Goal: Task Accomplishment & Management: Use online tool/utility

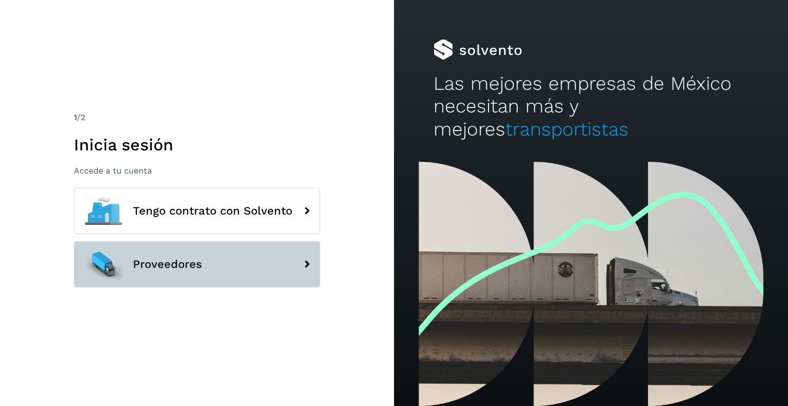
click at [220, 265] on button "Proveedores" at bounding box center [197, 264] width 246 height 46
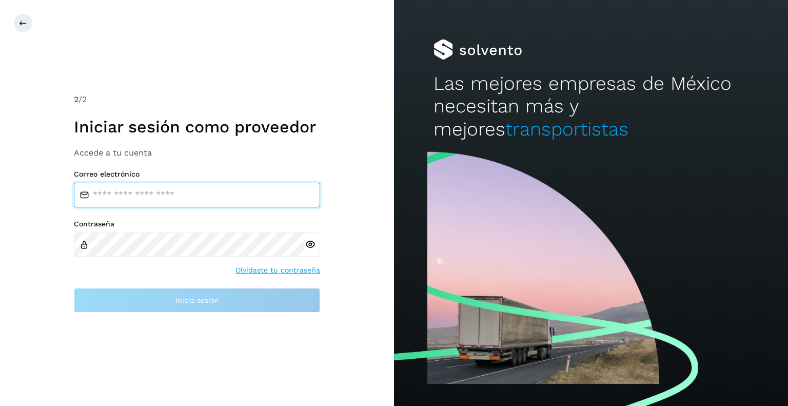
type input "**********"
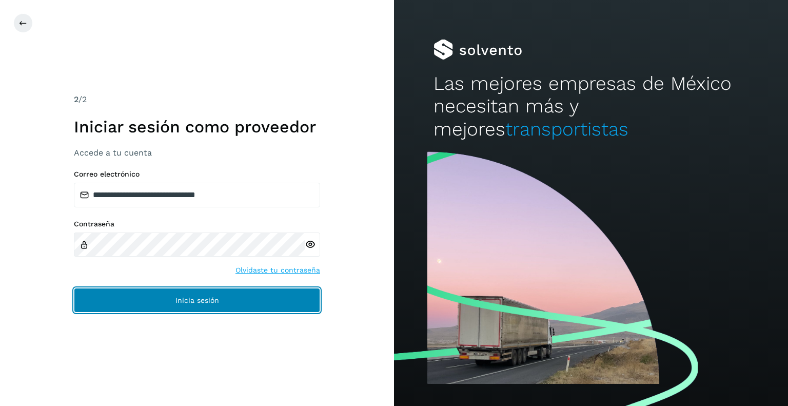
click at [202, 300] on span "Inicia sesión" at bounding box center [198, 300] width 44 height 7
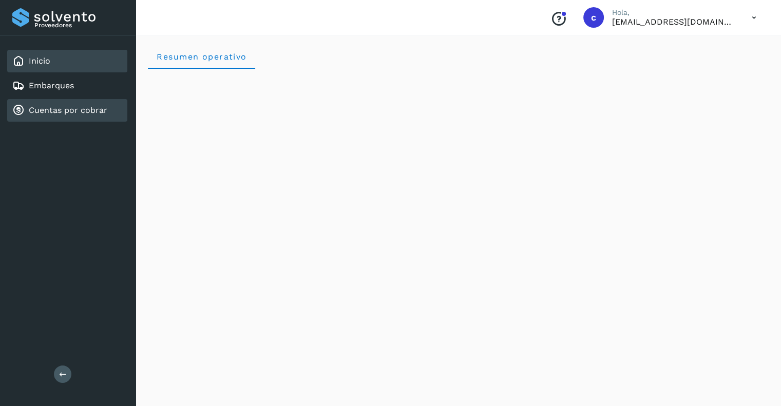
click at [82, 108] on link "Cuentas por cobrar" at bounding box center [68, 110] width 79 height 10
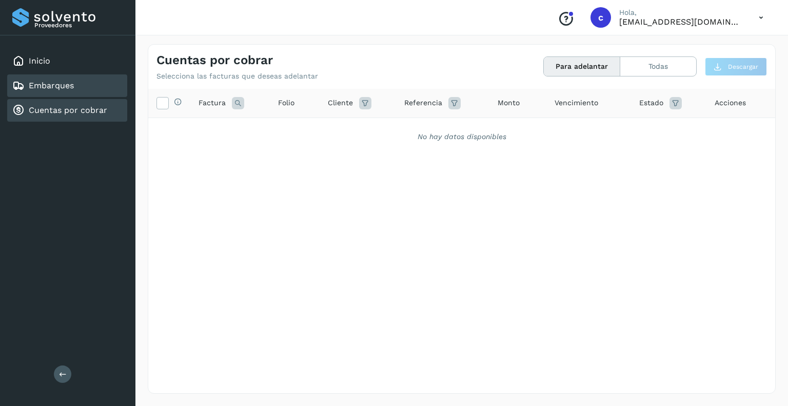
click at [80, 81] on div "Embarques" at bounding box center [67, 85] width 120 height 23
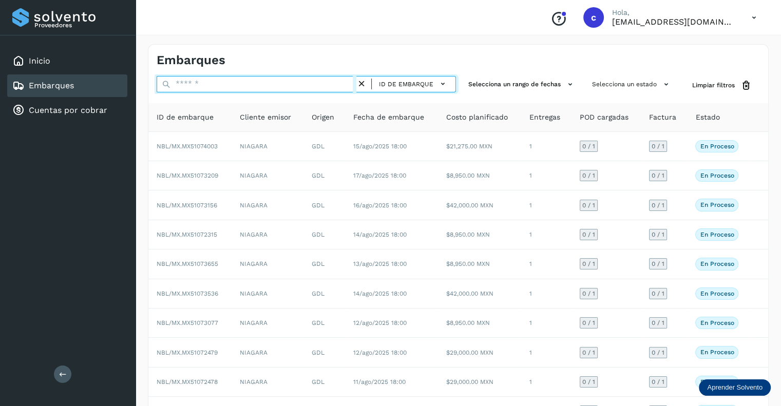
click at [189, 81] on input "text" at bounding box center [257, 84] width 200 height 16
paste input "**********"
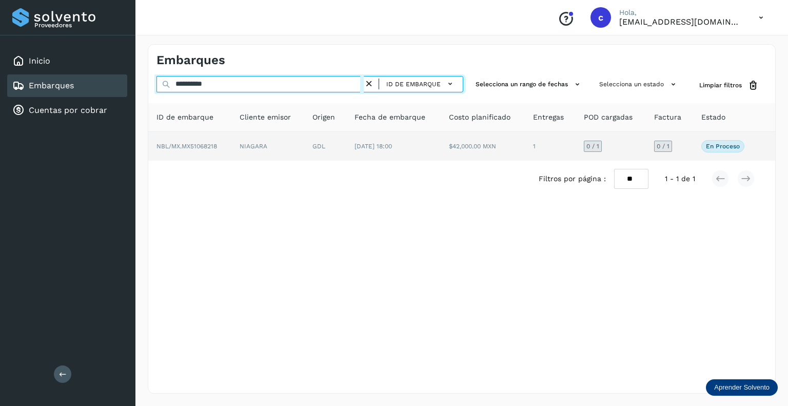
type input "**********"
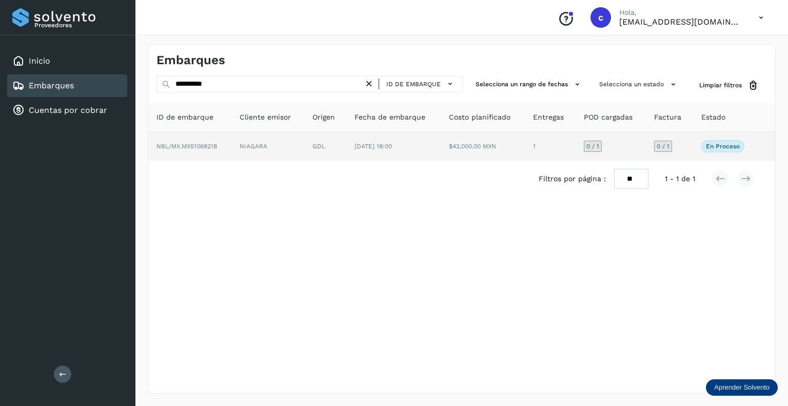
click at [602, 142] on div "0 / 1" at bounding box center [593, 146] width 18 height 11
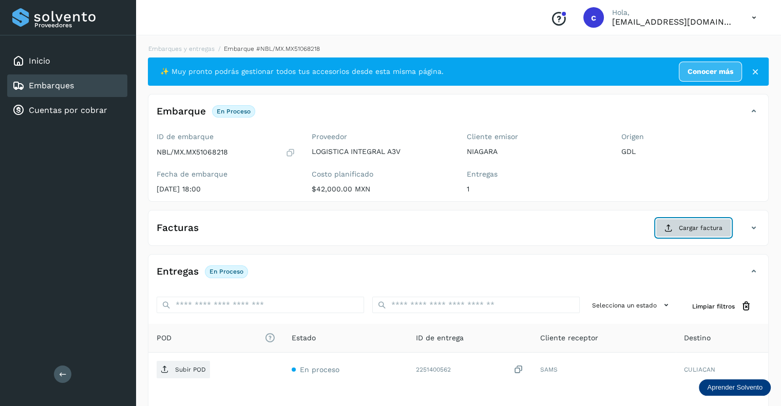
click at [684, 223] on span "Cargar factura" at bounding box center [701, 227] width 44 height 9
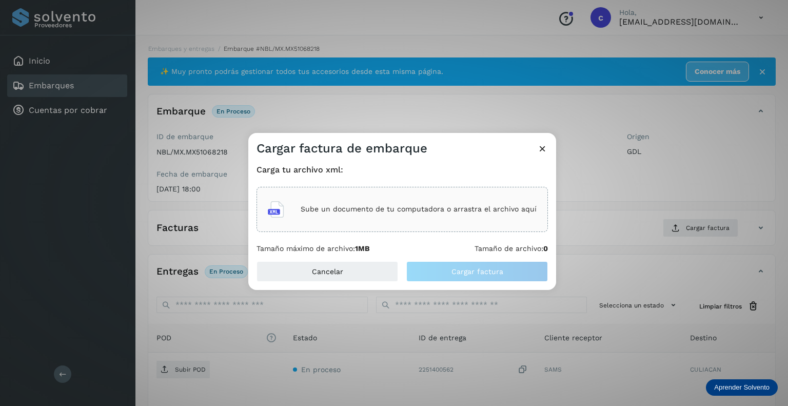
click at [337, 201] on div "Sube un documento de tu computadora o arrastra el archivo aquí" at bounding box center [402, 210] width 269 height 28
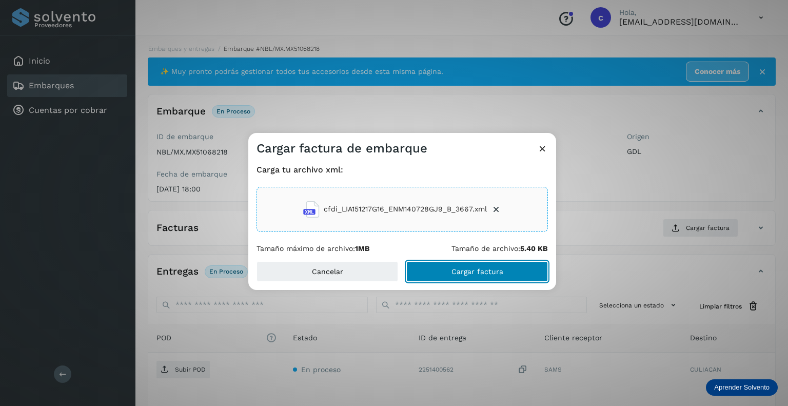
click at [470, 276] on button "Cargar factura" at bounding box center [478, 271] width 142 height 21
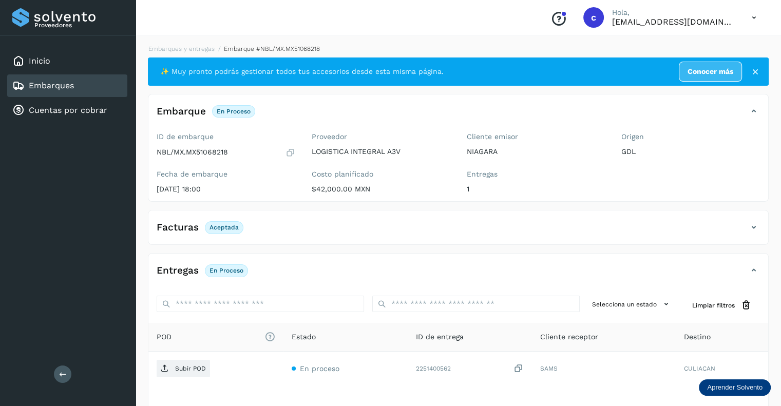
click at [754, 16] on icon at bounding box center [753, 17] width 21 height 21
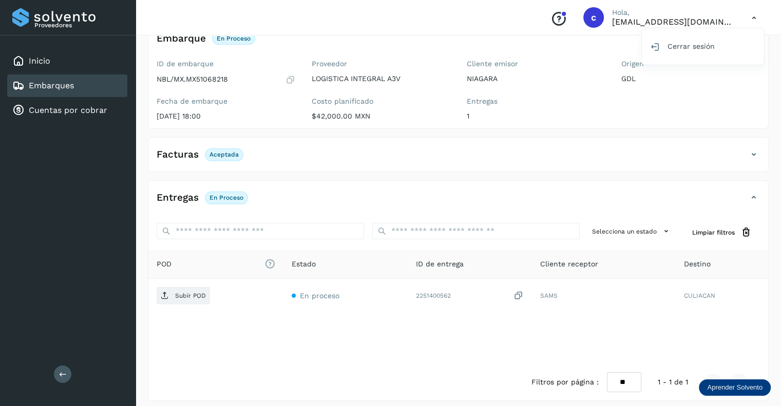
scroll to position [79, 0]
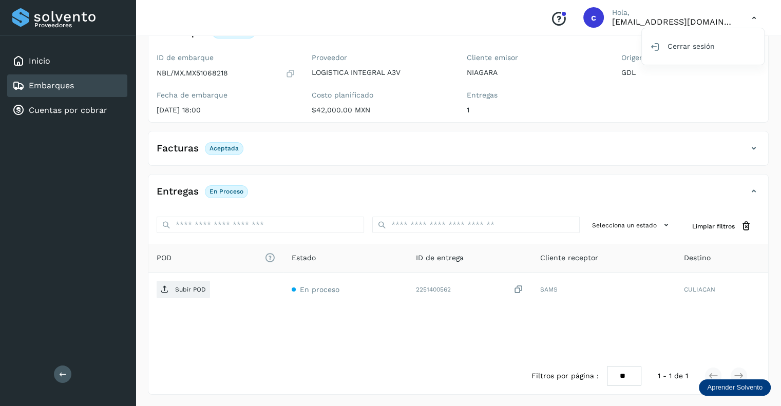
click at [181, 289] on div at bounding box center [390, 203] width 781 height 406
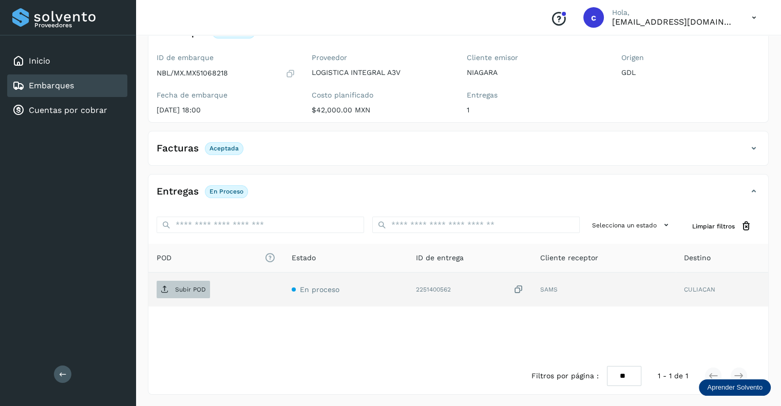
click at [186, 286] on p "Subir POD" at bounding box center [190, 289] width 31 height 7
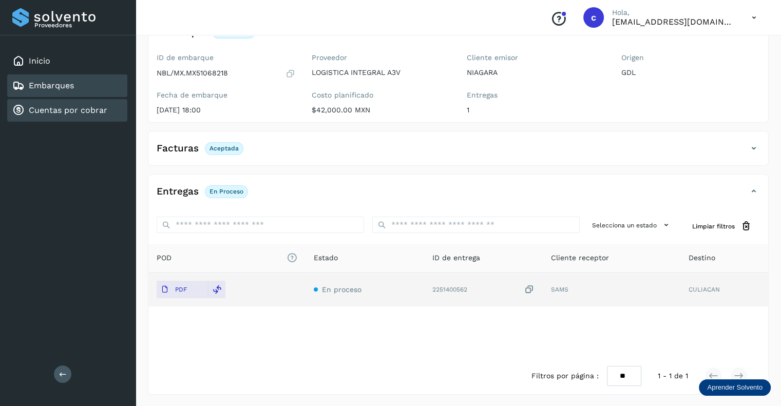
click at [69, 108] on link "Cuentas por cobrar" at bounding box center [68, 110] width 79 height 10
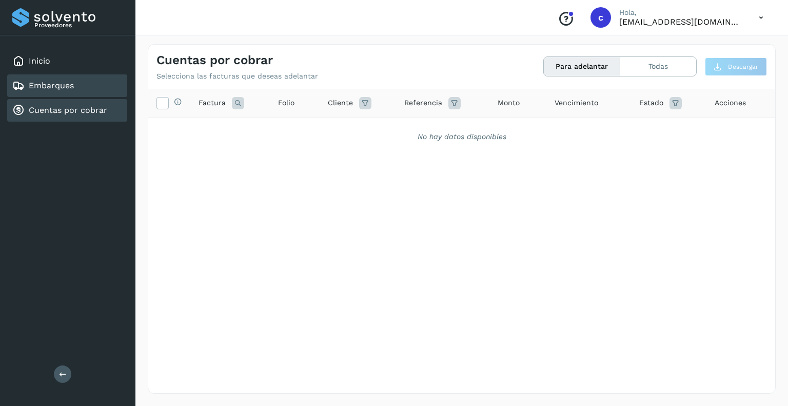
click at [62, 89] on link "Embarques" at bounding box center [51, 86] width 45 height 10
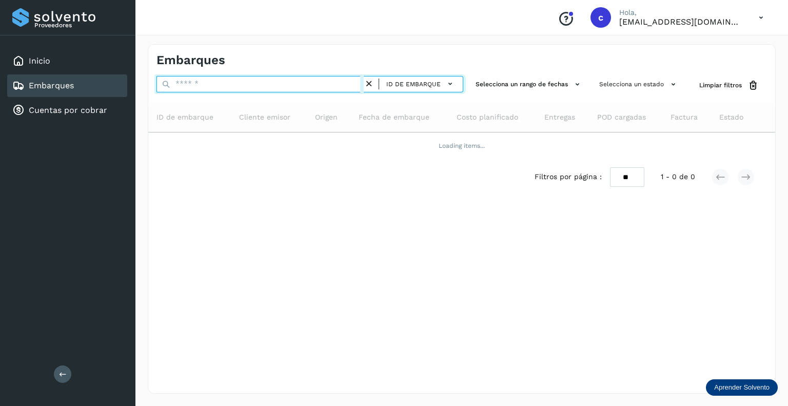
click at [241, 81] on input "text" at bounding box center [260, 84] width 207 height 16
paste input "**********"
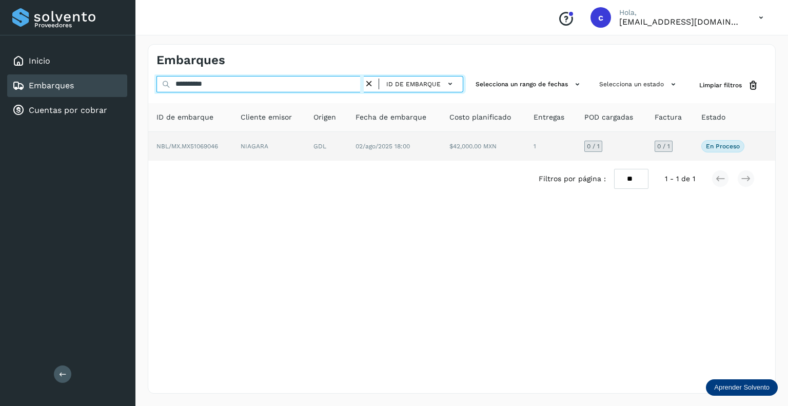
type input "**********"
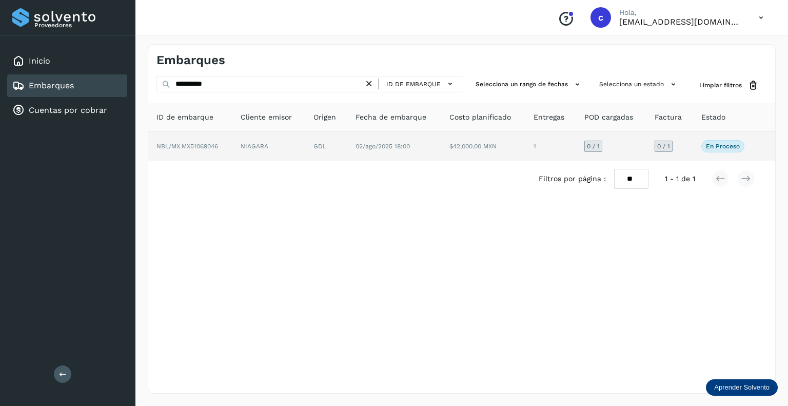
click at [593, 145] on span "0 / 1" at bounding box center [593, 146] width 13 height 6
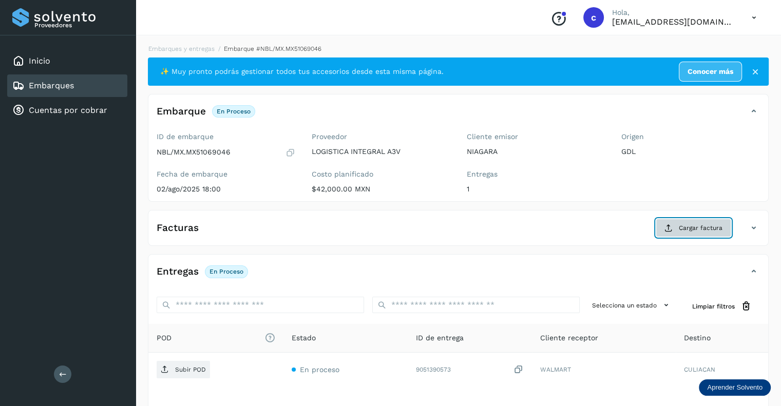
click at [698, 231] on span "Cargar factura" at bounding box center [701, 227] width 44 height 9
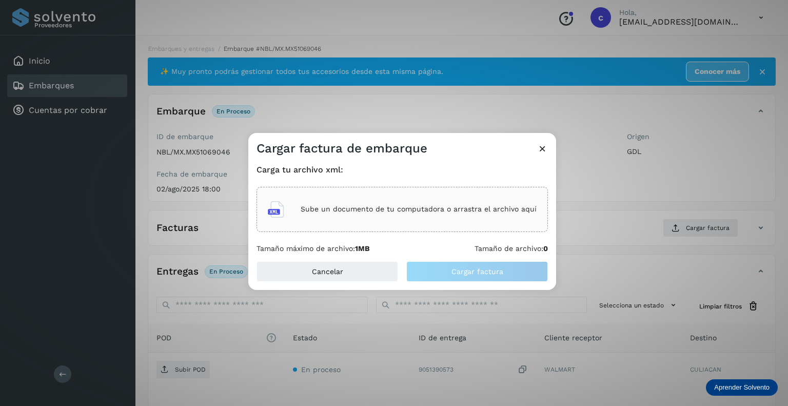
click at [340, 209] on p "Sube un documento de tu computadora o arrastra el archivo aquí" at bounding box center [419, 209] width 236 height 9
click at [543, 146] on icon at bounding box center [542, 148] width 11 height 11
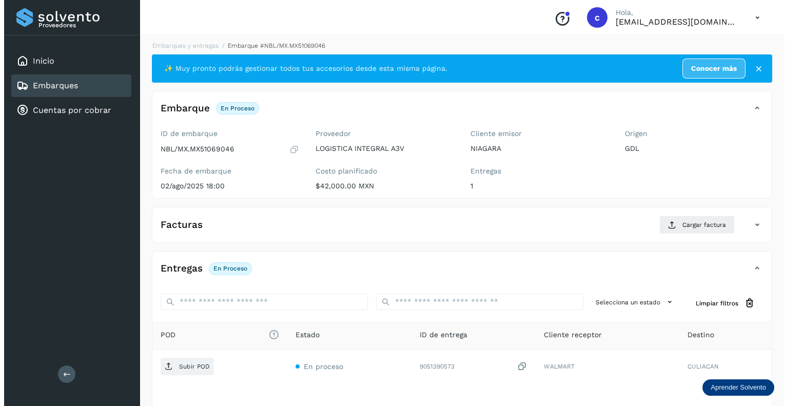
scroll to position [80, 0]
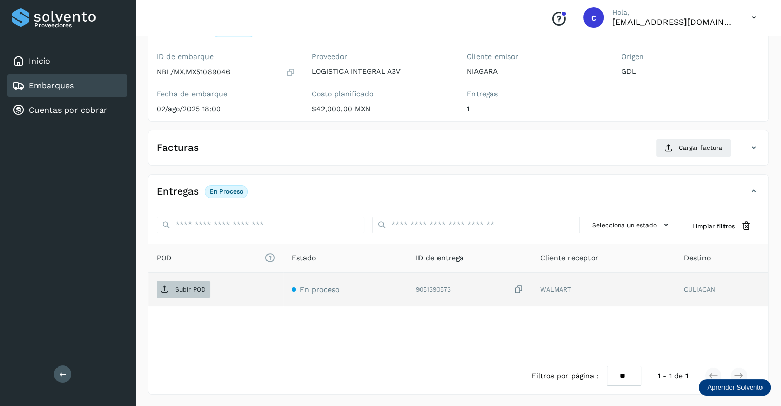
click at [176, 286] on p "Subir POD" at bounding box center [190, 289] width 31 height 7
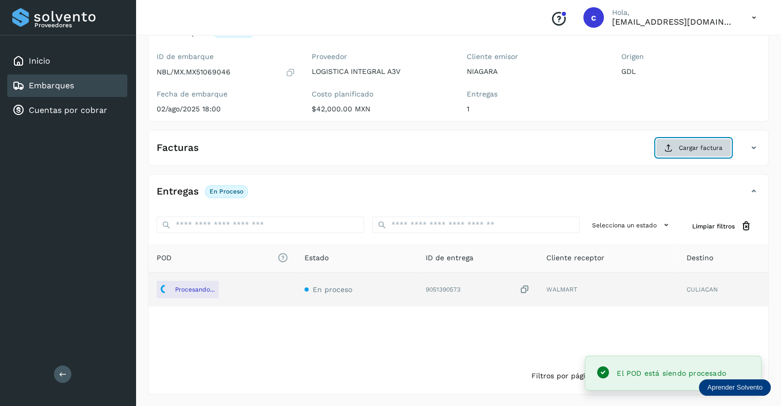
click at [696, 142] on button "Cargar factura" at bounding box center [692, 148] width 75 height 18
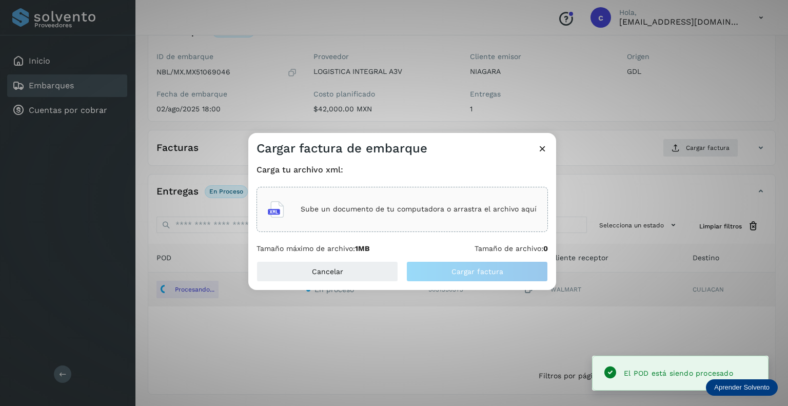
click at [362, 204] on div "Sube un documento de tu computadora o arrastra el archivo aquí" at bounding box center [402, 210] width 269 height 28
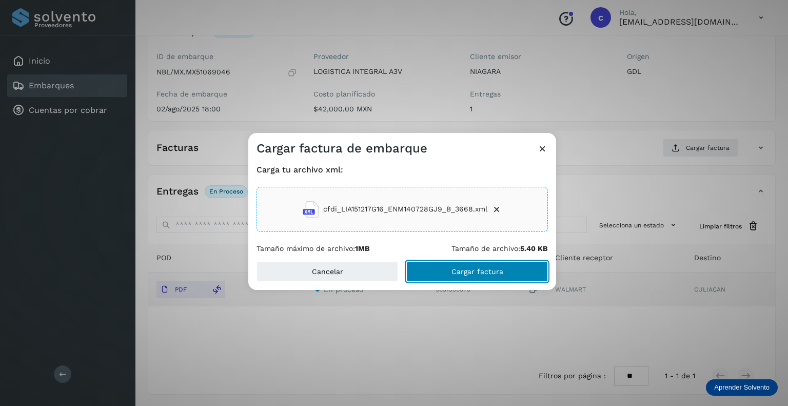
click at [476, 272] on span "Cargar factura" at bounding box center [478, 271] width 52 height 7
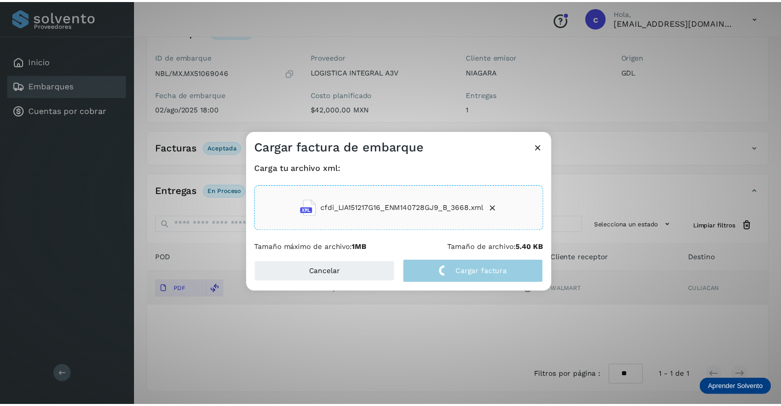
scroll to position [79, 0]
